Goal: Task Accomplishment & Management: Manage account settings

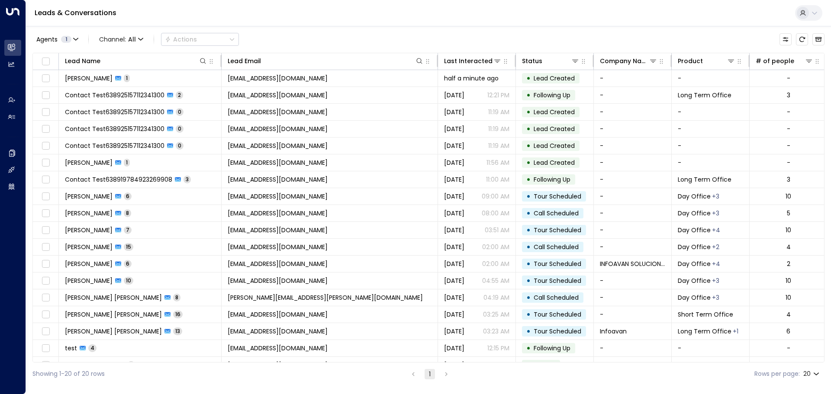
click at [424, 29] on div "Agents 1 Channel: All Actions Lead Name Lead Email Last Interacted Status Compa…" at bounding box center [428, 205] width 792 height 359
click at [352, 27] on div "Agents 1 Channel: All Actions Lead Name Lead Email Last Interacted Status Compa…" at bounding box center [428, 205] width 792 height 359
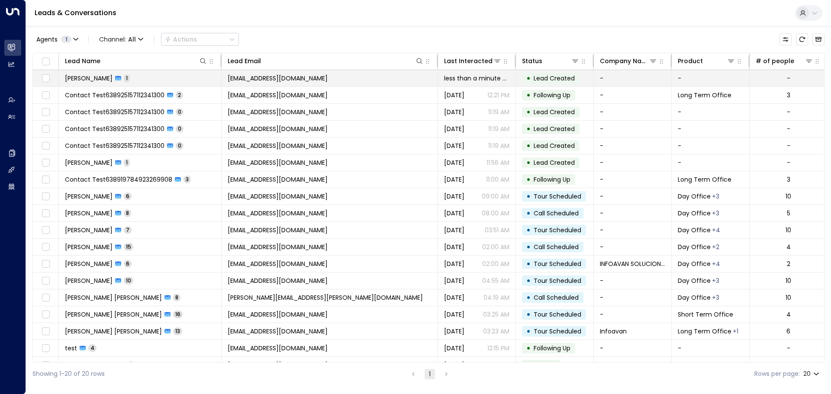
click at [85, 78] on span "[PERSON_NAME]" at bounding box center [89, 78] width 48 height 9
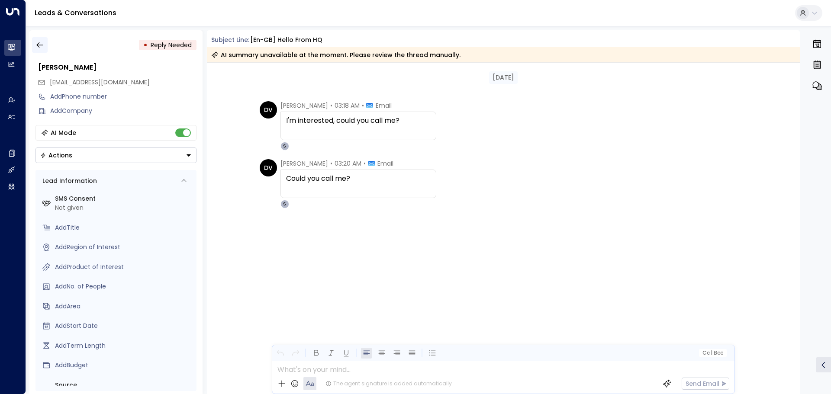
click at [41, 45] on icon "button" at bounding box center [39, 45] width 6 height 6
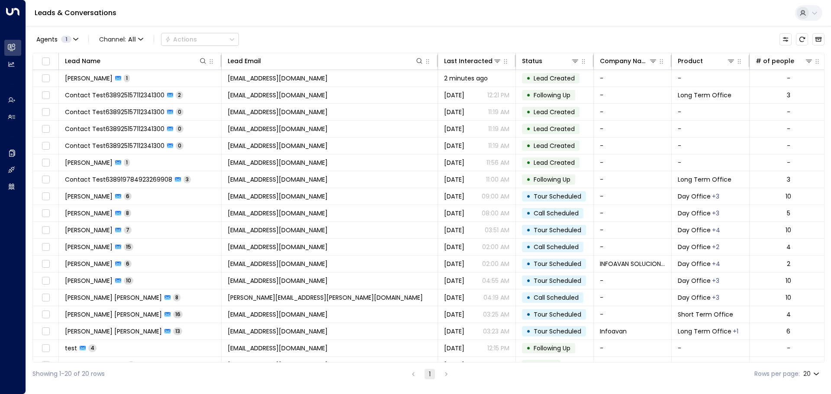
click at [364, 32] on div "Agents 1 Channel: All Actions" at bounding box center [428, 39] width 792 height 18
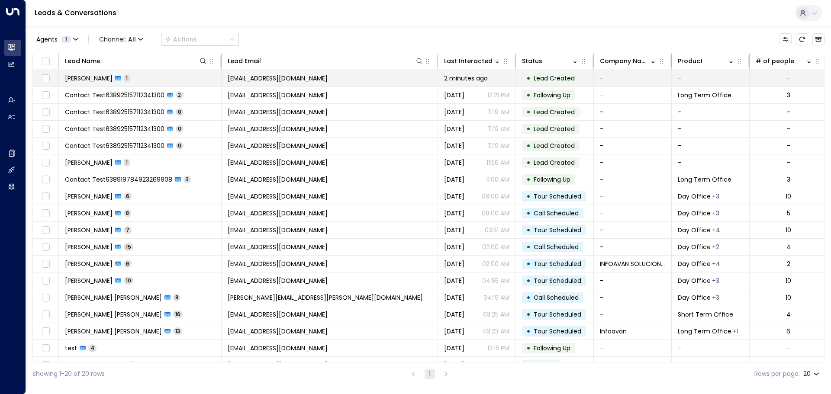
click at [88, 81] on span "[PERSON_NAME]" at bounding box center [89, 78] width 48 height 9
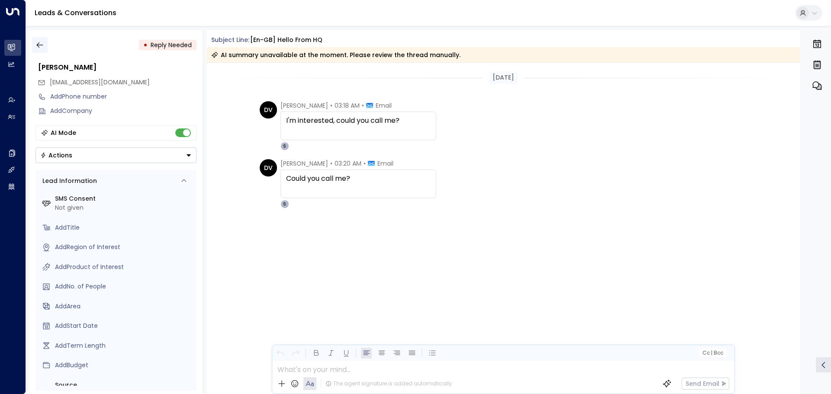
click at [41, 45] on icon "button" at bounding box center [39, 45] width 6 height 6
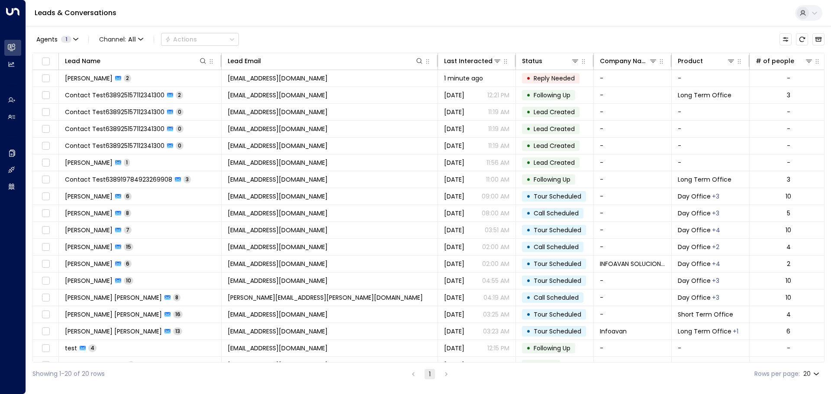
click at [420, 39] on div "Agents 1 Channel: All Actions" at bounding box center [428, 39] width 792 height 18
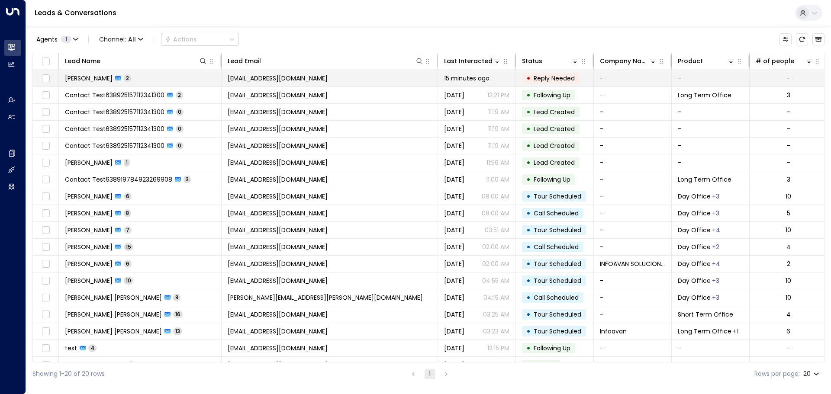
click at [83, 78] on span "[PERSON_NAME]" at bounding box center [89, 78] width 48 height 9
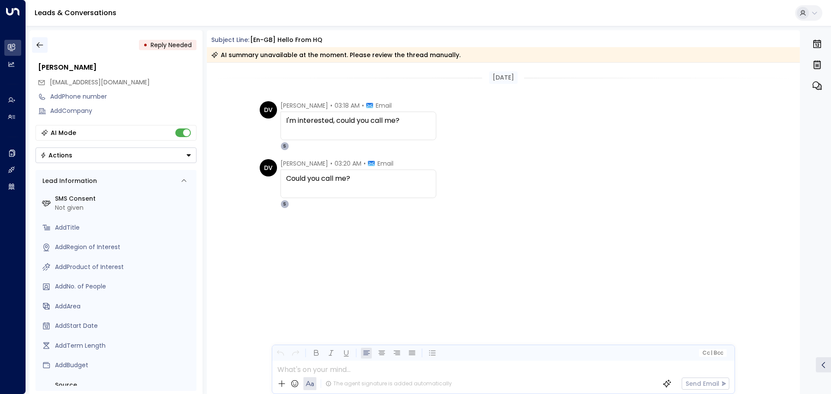
click at [41, 44] on icon "button" at bounding box center [39, 45] width 9 height 9
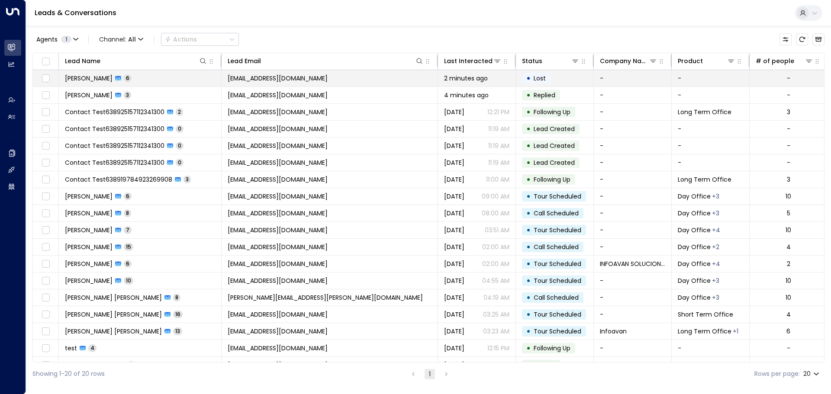
click at [145, 79] on td "Daniel Vaca 6" at bounding box center [140, 78] width 163 height 16
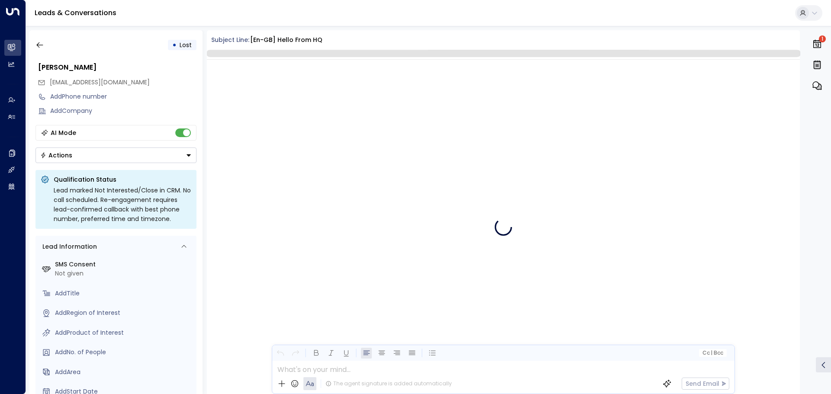
scroll to position [349, 0]
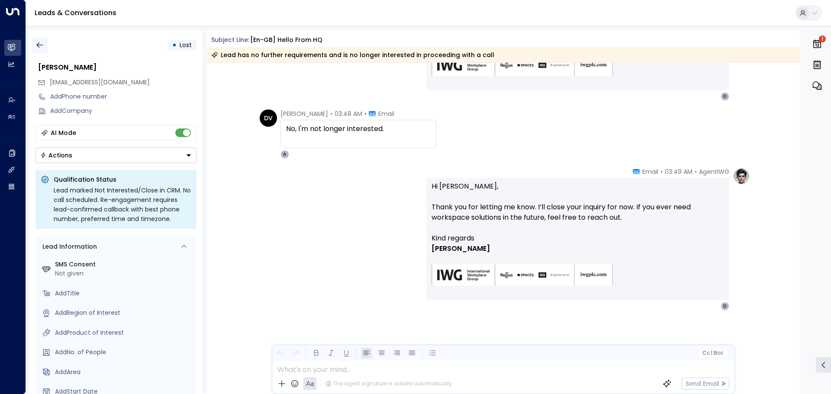
click at [37, 45] on icon "button" at bounding box center [39, 45] width 6 height 6
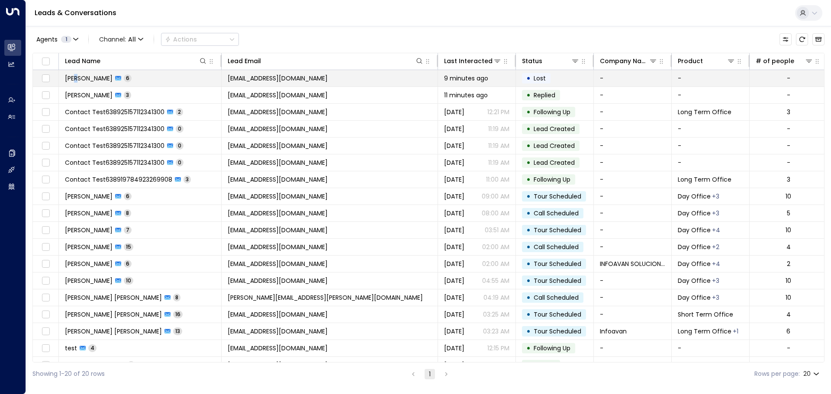
click at [78, 81] on span "[PERSON_NAME]" at bounding box center [89, 78] width 48 height 9
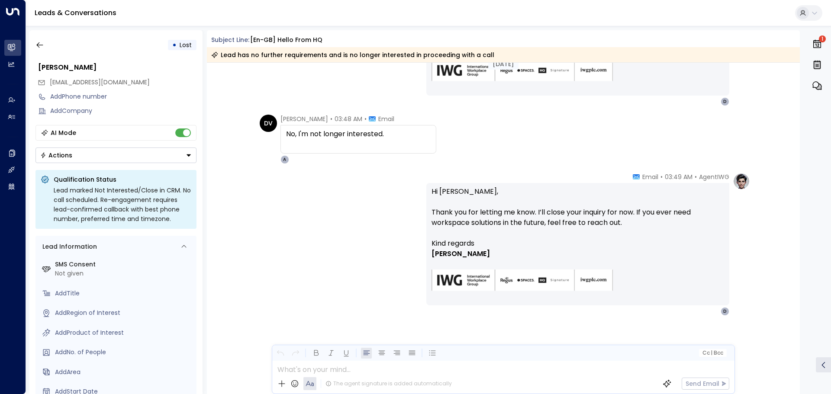
scroll to position [352, 0]
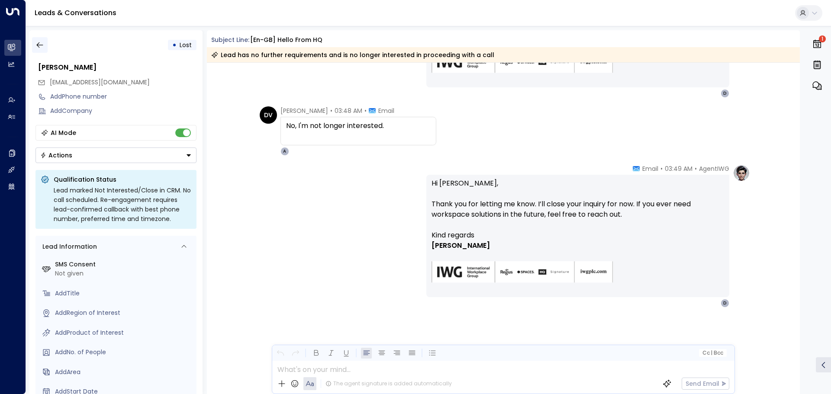
click at [39, 45] on icon "button" at bounding box center [39, 45] width 6 height 6
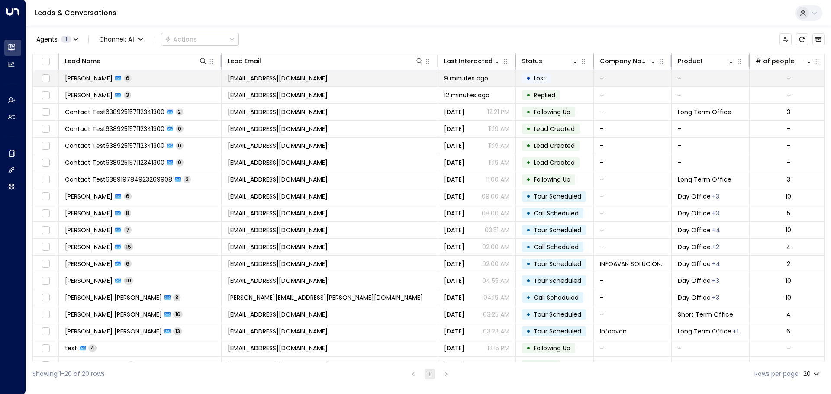
click at [83, 77] on span "[PERSON_NAME]" at bounding box center [89, 78] width 48 height 9
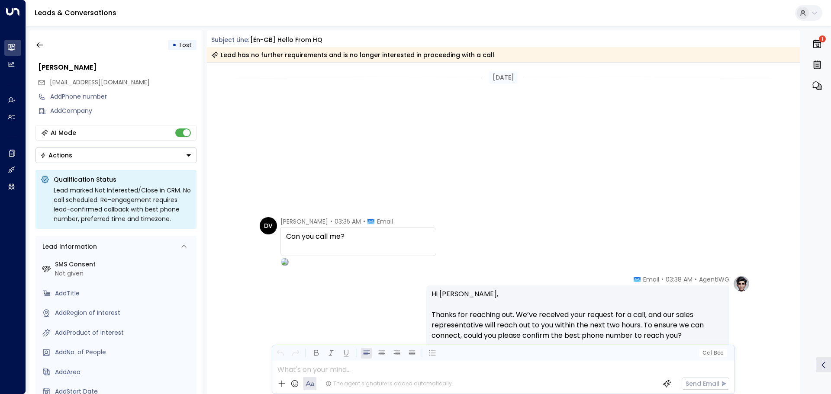
scroll to position [338, 0]
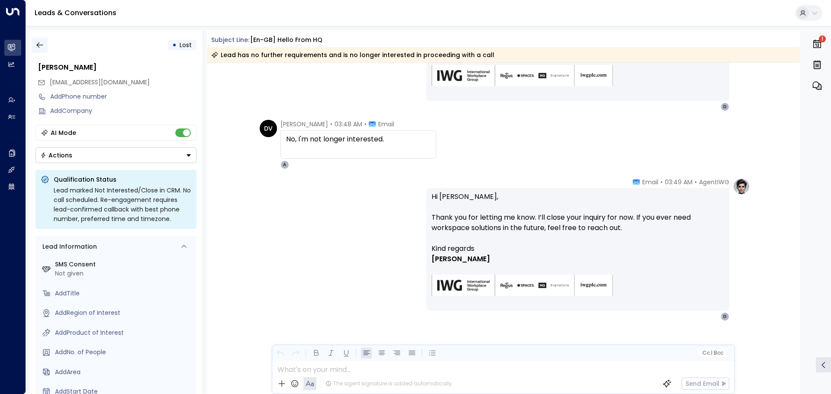
click at [40, 47] on icon "button" at bounding box center [39, 45] width 9 height 9
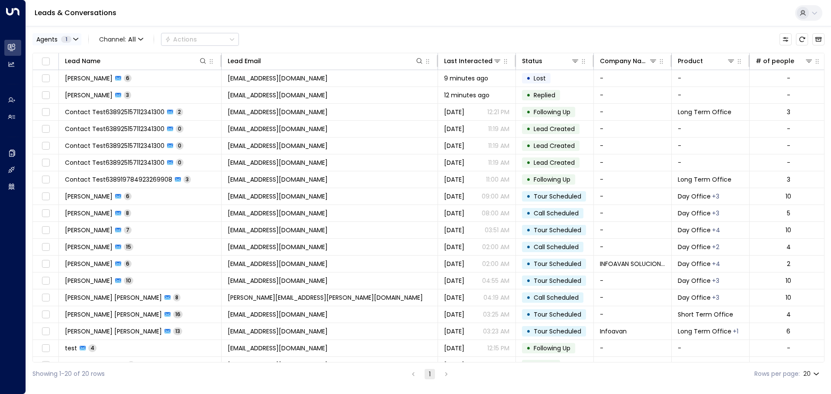
click at [75, 38] on icon "button" at bounding box center [75, 39] width 5 height 5
click at [399, 47] on div at bounding box center [415, 197] width 831 height 394
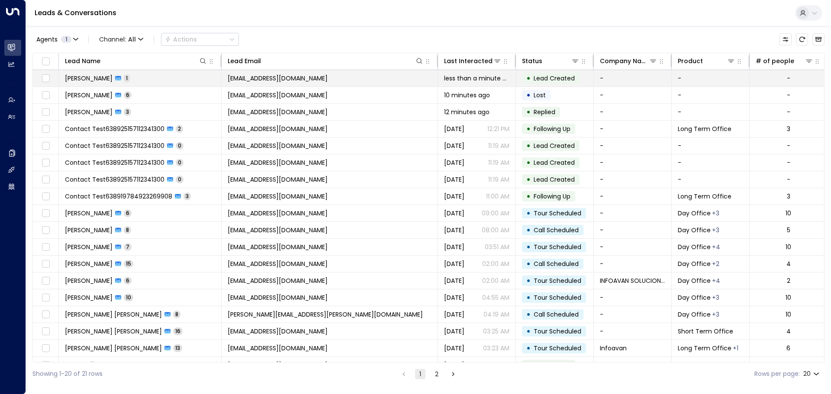
click at [78, 78] on span "[PERSON_NAME]" at bounding box center [89, 78] width 48 height 9
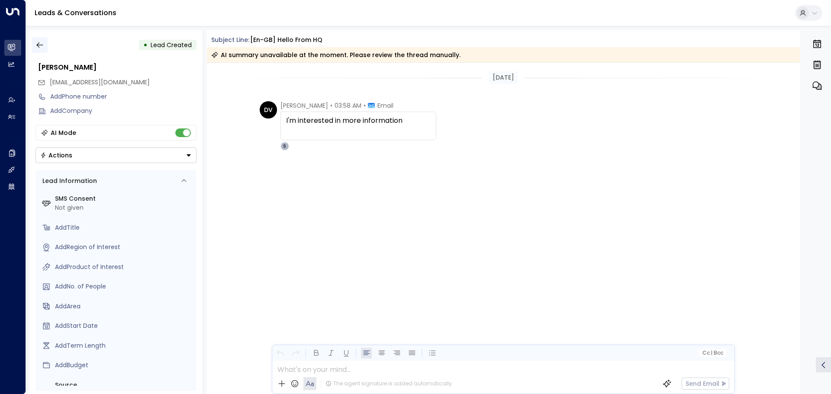
click at [40, 45] on icon "button" at bounding box center [39, 45] width 9 height 9
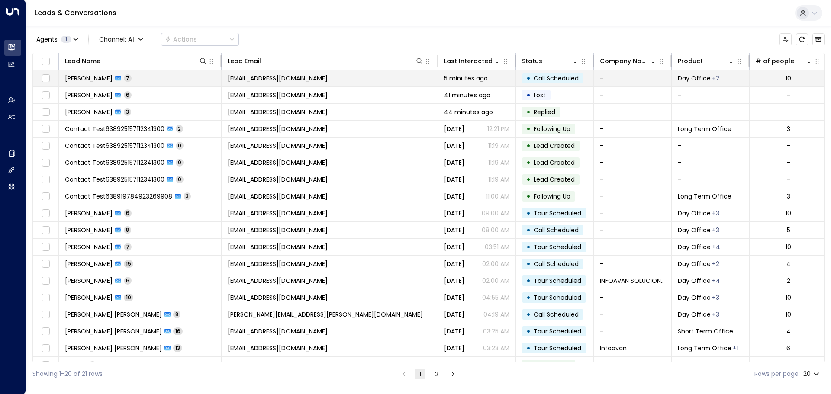
click at [90, 78] on span "[PERSON_NAME]" at bounding box center [89, 78] width 48 height 9
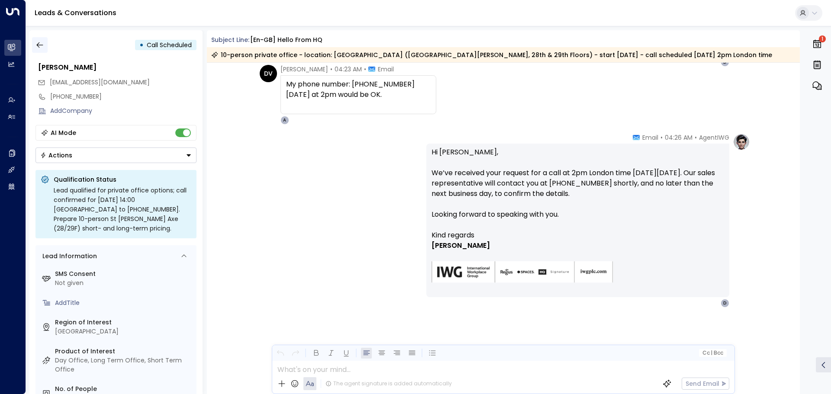
click at [43, 40] on button "button" at bounding box center [40, 45] width 16 height 16
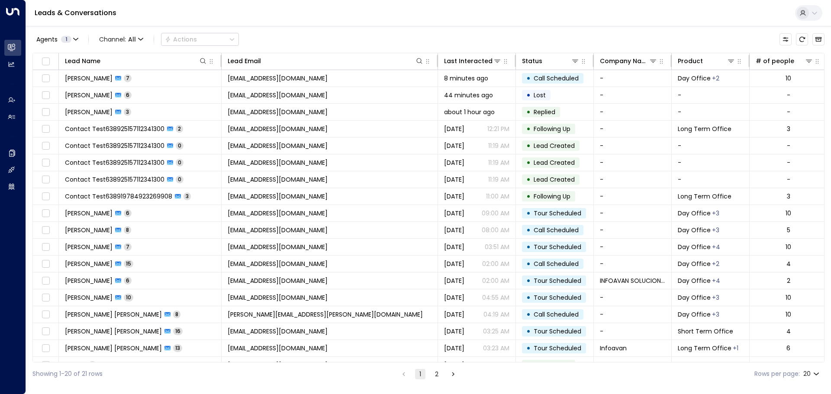
click at [185, 11] on div "Leads & Conversations" at bounding box center [428, 13] width 805 height 26
click at [167, 13] on div "Leads & Conversations" at bounding box center [428, 13] width 805 height 26
click at [173, 13] on div "Leads & Conversations" at bounding box center [428, 13] width 805 height 26
click at [174, 13] on div "Leads & Conversations" at bounding box center [428, 13] width 805 height 26
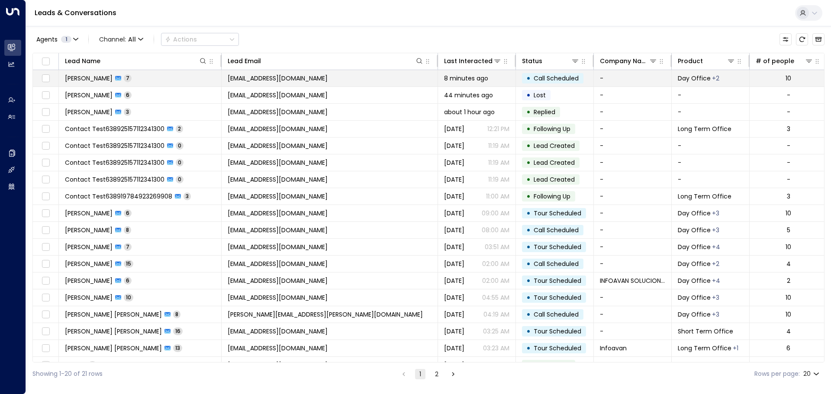
click at [87, 75] on span "[PERSON_NAME]" at bounding box center [89, 78] width 48 height 9
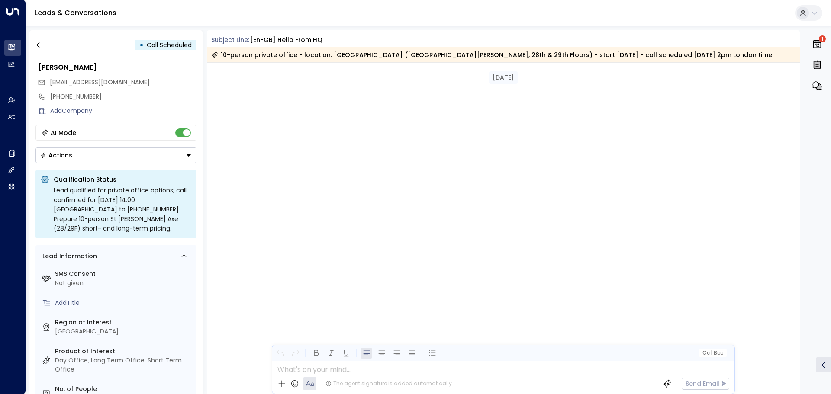
scroll to position [667, 0]
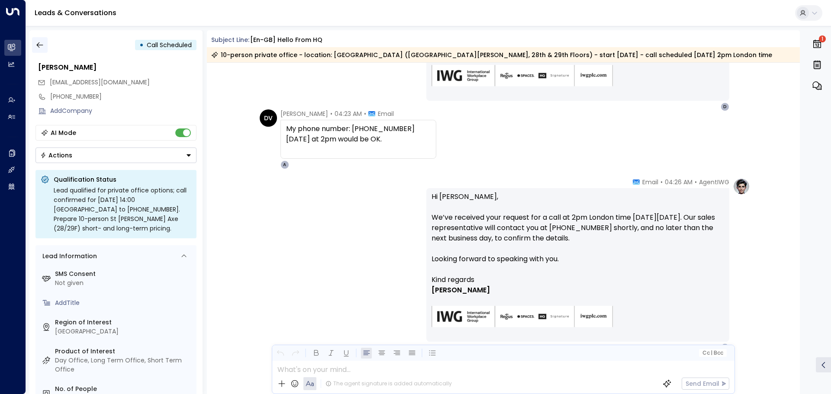
click at [41, 45] on icon "button" at bounding box center [39, 45] width 9 height 9
